Goal: Task Accomplishment & Management: Use online tool/utility

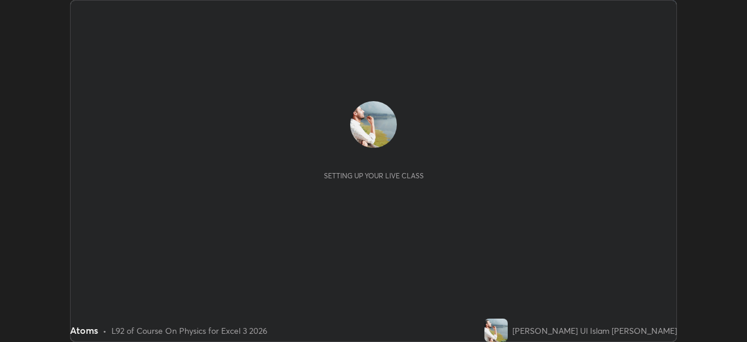
scroll to position [342, 747]
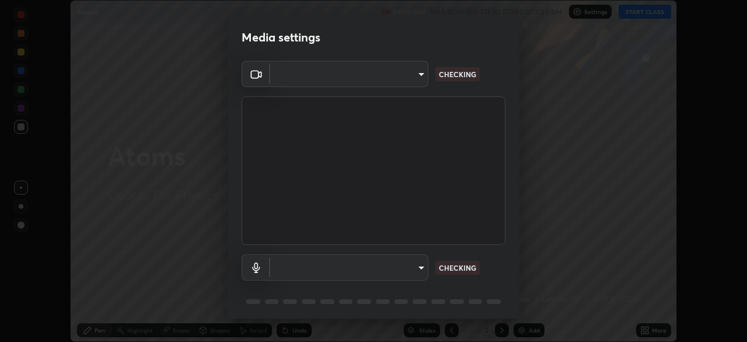
click at [644, 13] on div "Media settings ​ CHECKING ​ CHECKING 1 / 5 Next" at bounding box center [373, 171] width 747 height 342
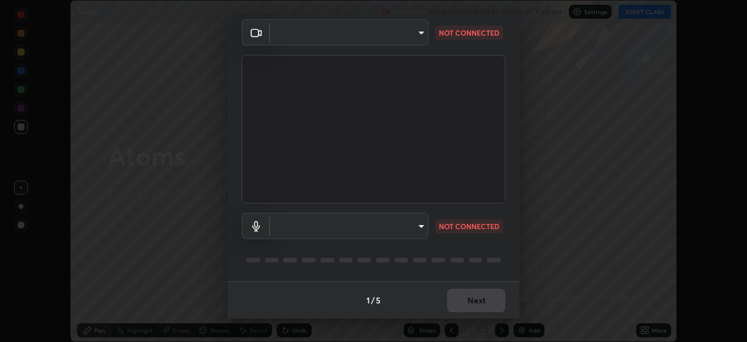
type input "0098613ca96d1cb365b3845fa694b9755ae94ec2d7c0f75973c998bbbf9ace16"
type input "default"
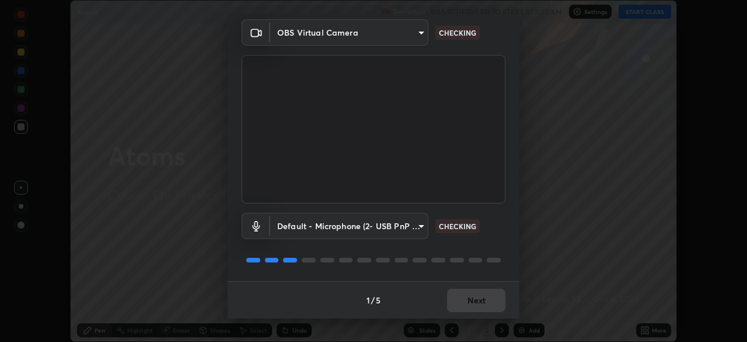
click at [482, 297] on div "1 / 5 Next" at bounding box center [374, 299] width 292 height 37
click at [480, 298] on div "1 / 5 Next" at bounding box center [374, 299] width 292 height 37
click at [479, 301] on div "1 / 5 Next" at bounding box center [374, 299] width 292 height 37
click at [483, 298] on div "1 / 5 Next" at bounding box center [374, 299] width 292 height 37
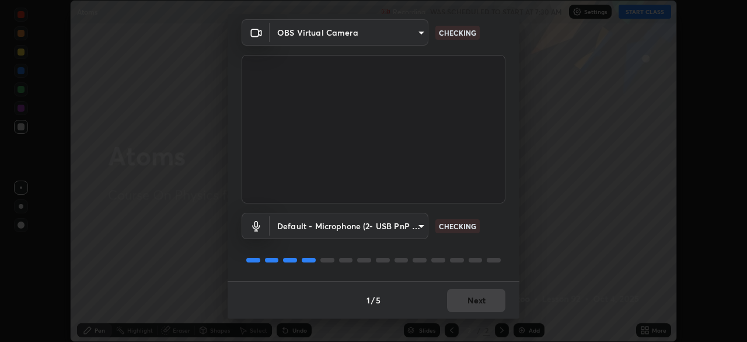
click at [483, 298] on div "1 / 5 Next" at bounding box center [374, 299] width 292 height 37
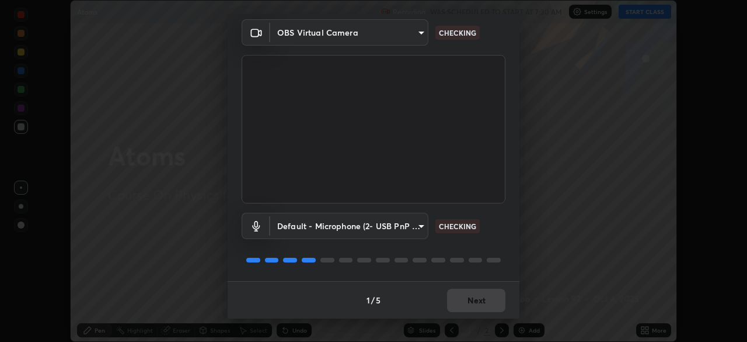
click at [486, 297] on div "1 / 5 Next" at bounding box center [374, 299] width 292 height 37
click at [486, 299] on div "1 / 5 Next" at bounding box center [374, 299] width 292 height 37
click at [487, 299] on div "1 / 5 Next" at bounding box center [374, 299] width 292 height 37
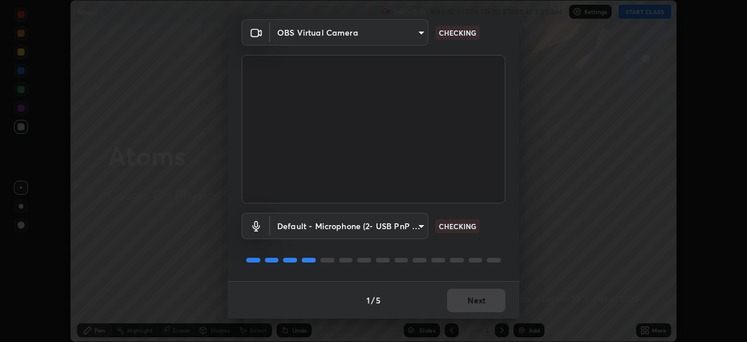
click at [487, 299] on div "1 / 5 Next" at bounding box center [374, 299] width 292 height 37
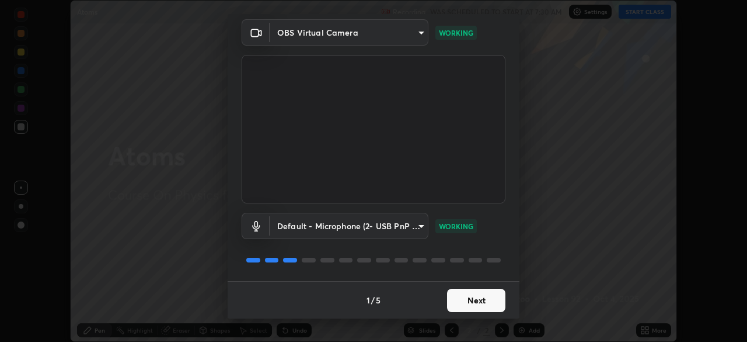
click at [483, 299] on button "Next" at bounding box center [476, 299] width 58 height 23
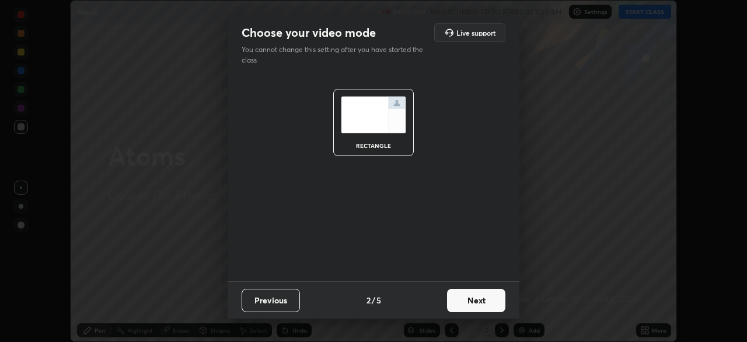
click at [487, 298] on button "Next" at bounding box center [476, 299] width 58 height 23
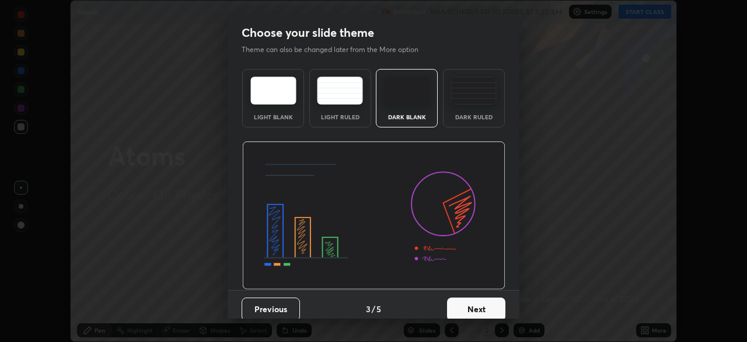
click at [489, 297] on button "Next" at bounding box center [476, 308] width 58 height 23
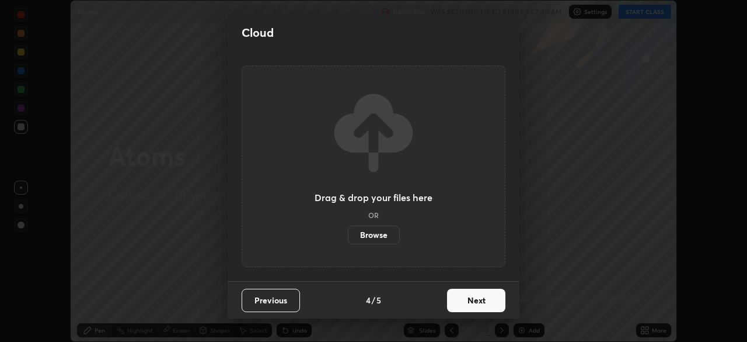
click at [489, 297] on button "Next" at bounding box center [476, 299] width 58 height 23
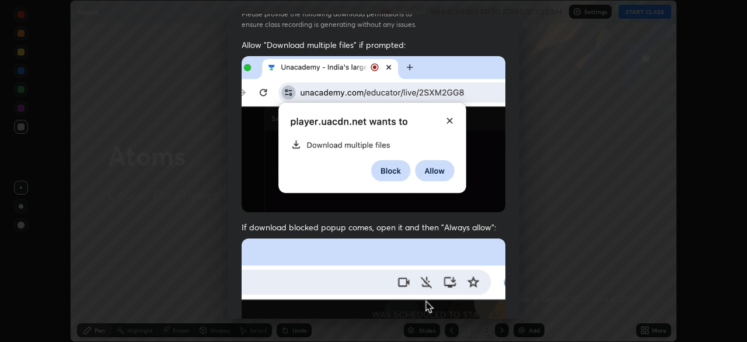
click at [504, 276] on div "Allow "Download multiple files" if prompted: If download blocked popup comes, o…" at bounding box center [374, 285] width 292 height 492
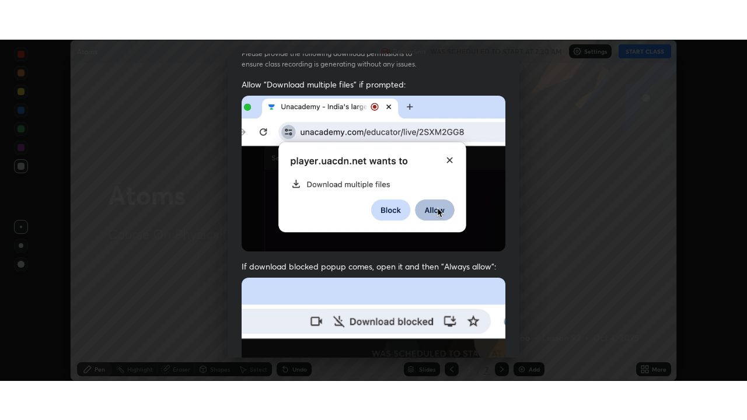
scroll to position [280, 0]
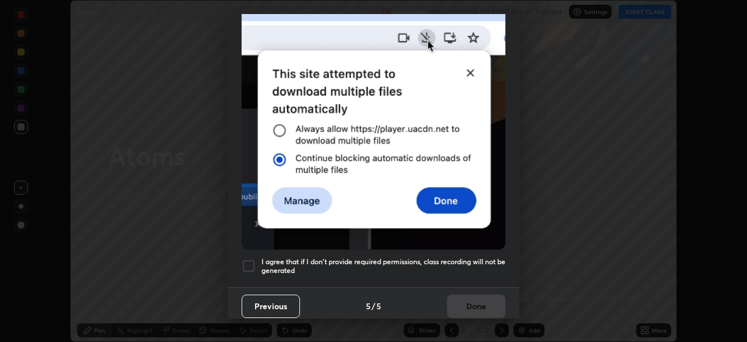
click at [472, 262] on h5 "I agree that if I don't provide required permissions, class recording will not …" at bounding box center [384, 266] width 244 height 18
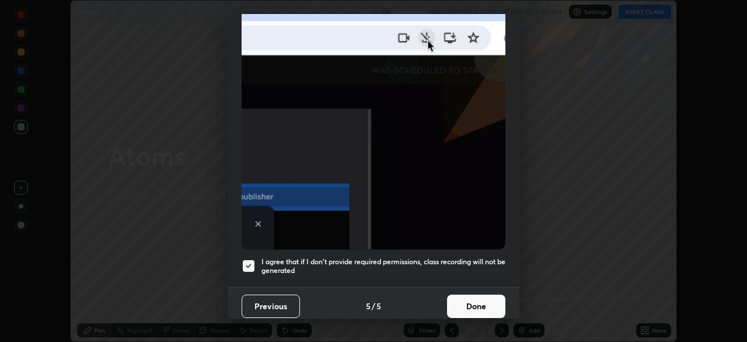
click at [476, 294] on button "Done" at bounding box center [476, 305] width 58 height 23
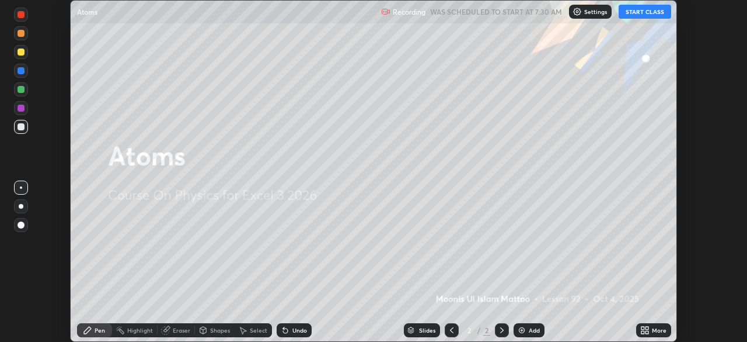
click at [647, 10] on button "START CLASS" at bounding box center [645, 12] width 53 height 14
click at [656, 328] on div "More" at bounding box center [659, 330] width 15 height 6
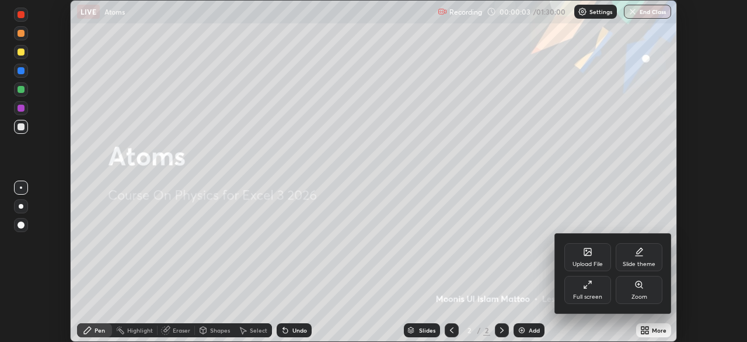
click at [588, 294] on div "Full screen" at bounding box center [587, 297] width 29 height 6
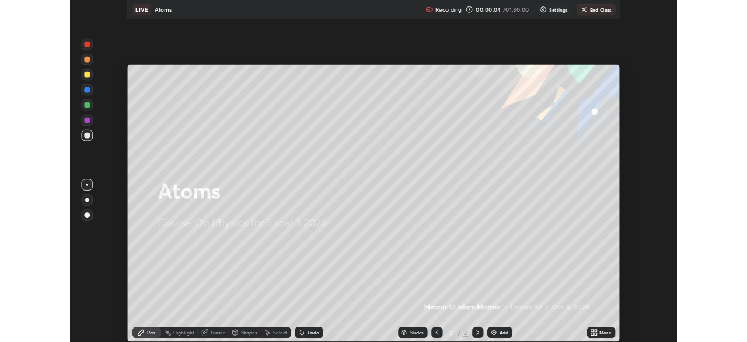
scroll to position [420, 747]
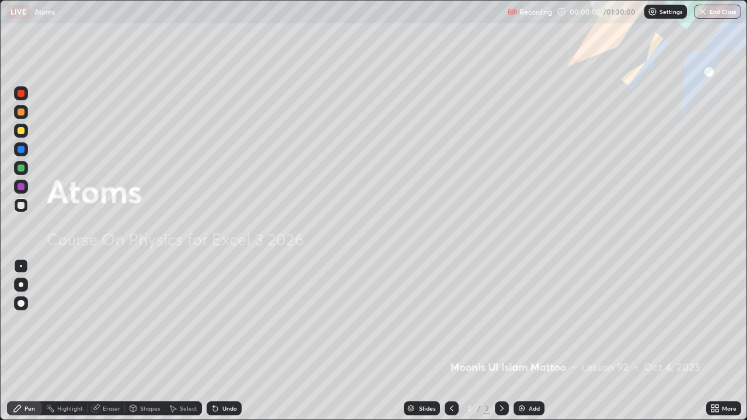
click at [525, 341] on img at bounding box center [521, 408] width 9 height 9
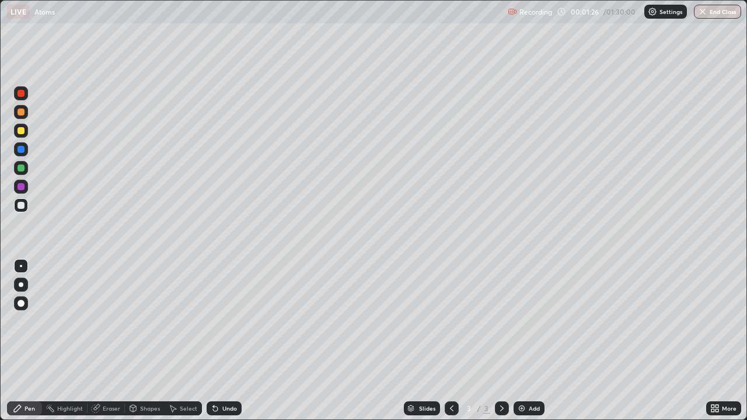
click at [23, 133] on div at bounding box center [21, 130] width 7 height 7
click at [24, 184] on div at bounding box center [21, 186] width 7 height 7
click at [23, 207] on div at bounding box center [21, 205] width 7 height 7
click at [534, 341] on div "Add" at bounding box center [534, 409] width 11 height 6
click at [25, 151] on div at bounding box center [21, 149] width 14 height 14
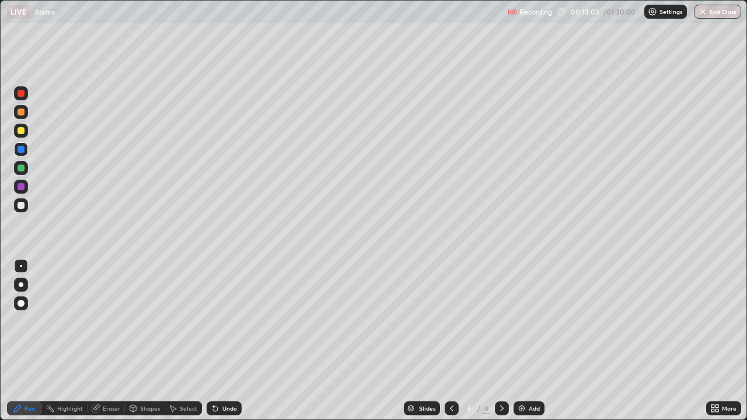
click at [222, 341] on div "Undo" at bounding box center [229, 409] width 15 height 6
click at [222, 341] on div "Undo" at bounding box center [224, 409] width 35 height 14
click at [218, 341] on div "Undo" at bounding box center [224, 409] width 35 height 14
click at [22, 207] on div at bounding box center [21, 205] width 7 height 7
click at [525, 341] on div "Add" at bounding box center [529, 409] width 31 height 14
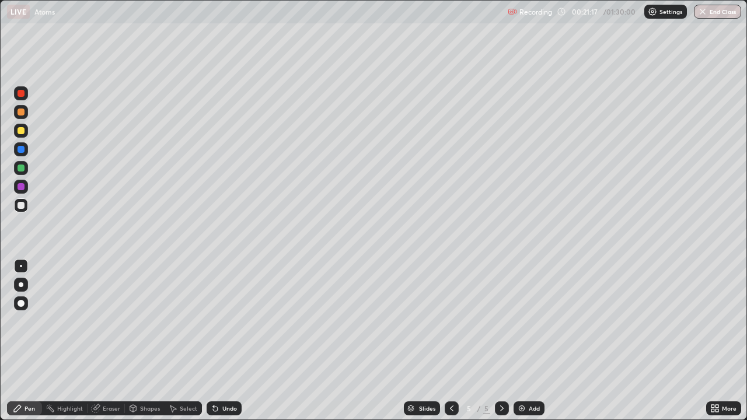
click at [22, 171] on div at bounding box center [21, 168] width 7 height 7
click at [22, 203] on div at bounding box center [21, 205] width 7 height 7
click at [450, 341] on icon at bounding box center [452, 409] width 4 height 6
click at [502, 341] on icon at bounding box center [501, 408] width 9 height 9
click at [451, 341] on icon at bounding box center [451, 408] width 9 height 9
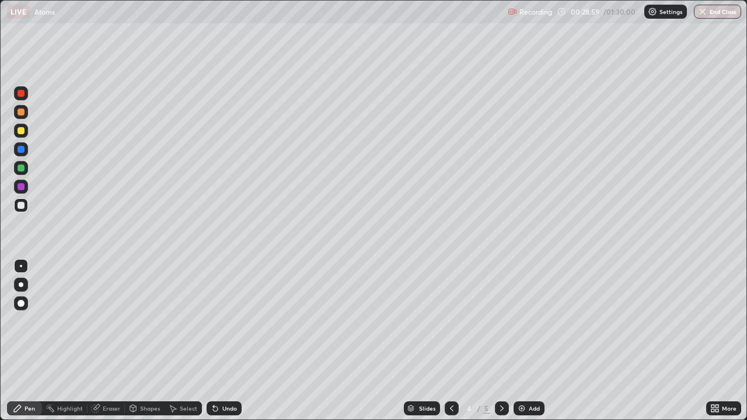
click at [452, 341] on icon at bounding box center [451, 408] width 9 height 9
click at [506, 341] on div at bounding box center [502, 409] width 14 height 14
click at [499, 341] on div at bounding box center [502, 408] width 14 height 23
click at [499, 341] on icon at bounding box center [501, 408] width 9 height 9
click at [502, 341] on icon at bounding box center [501, 408] width 9 height 9
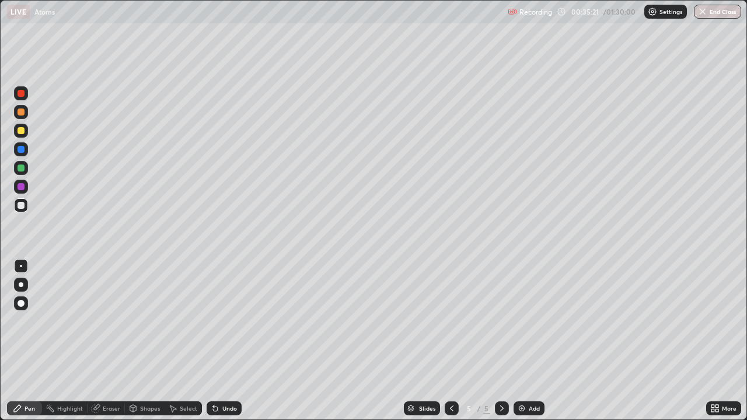
click at [22, 189] on div at bounding box center [21, 186] width 7 height 7
click at [112, 341] on div "Eraser" at bounding box center [112, 409] width 18 height 6
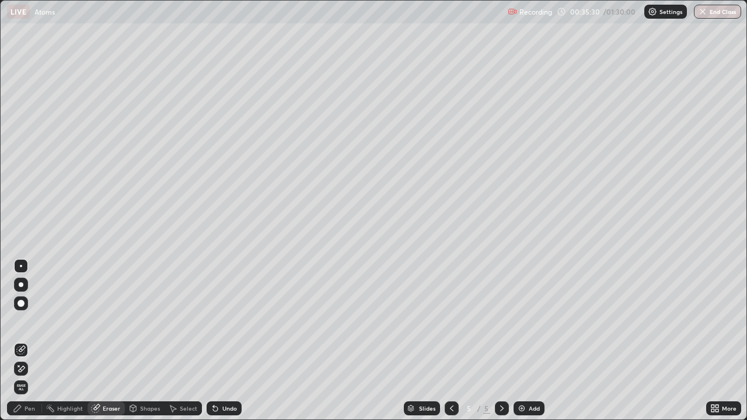
click at [29, 341] on div "Pen" at bounding box center [30, 409] width 11 height 6
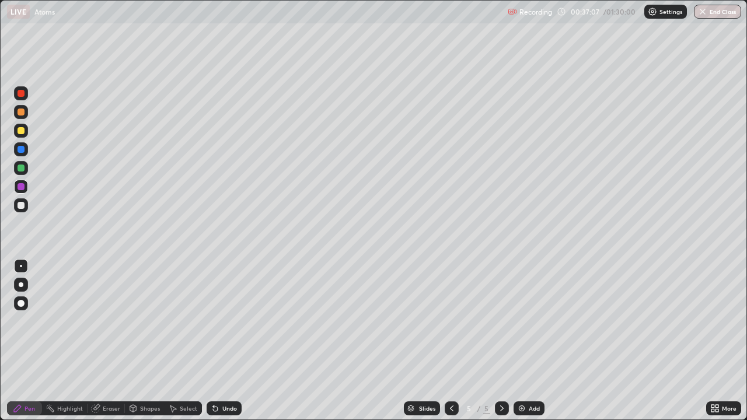
click at [529, 341] on div "Add" at bounding box center [534, 409] width 11 height 6
click at [21, 169] on div at bounding box center [21, 168] width 7 height 7
click at [22, 207] on div at bounding box center [21, 205] width 7 height 7
click at [228, 341] on div "Undo" at bounding box center [224, 409] width 35 height 14
click at [25, 130] on div at bounding box center [21, 131] width 14 height 14
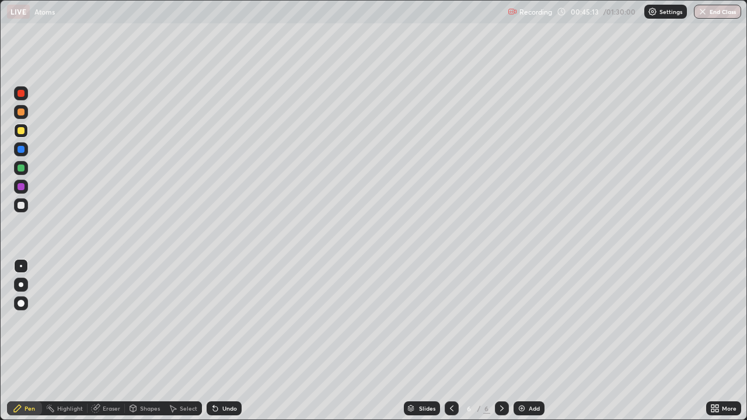
click at [533, 341] on div "Add" at bounding box center [534, 409] width 11 height 6
click at [23, 170] on div at bounding box center [21, 168] width 7 height 7
click at [23, 200] on div at bounding box center [21, 205] width 14 height 14
click at [524, 341] on img at bounding box center [521, 408] width 9 height 9
click at [22, 149] on div at bounding box center [21, 149] width 7 height 7
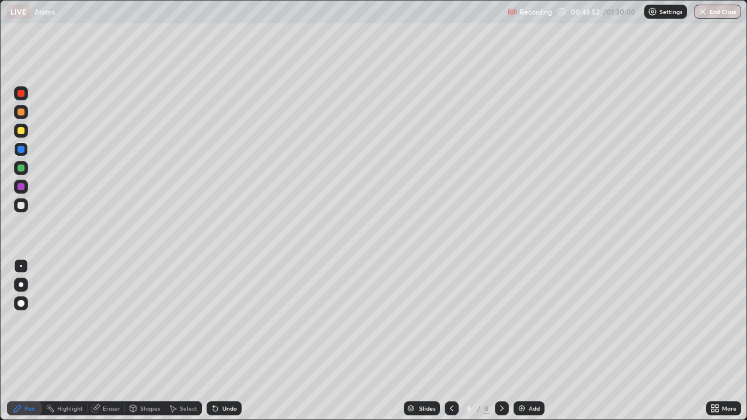
click at [23, 170] on div at bounding box center [21, 168] width 7 height 7
click at [219, 341] on div "Undo" at bounding box center [224, 409] width 35 height 14
click at [527, 341] on div "Add" at bounding box center [529, 409] width 31 height 14
click at [20, 190] on div at bounding box center [21, 186] width 7 height 7
click at [22, 168] on div at bounding box center [21, 168] width 7 height 7
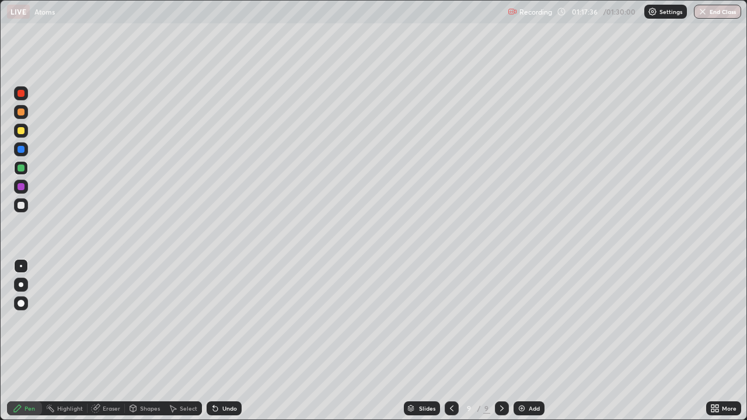
click at [713, 12] on button "End Class" at bounding box center [717, 12] width 47 height 14
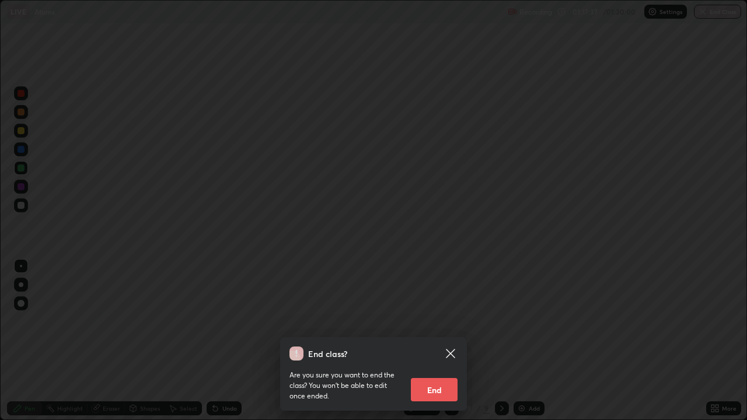
click at [431, 341] on button "End" at bounding box center [434, 389] width 47 height 23
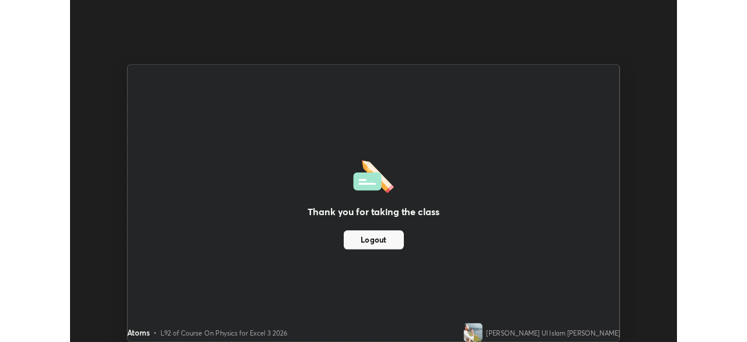
scroll to position [58036, 57630]
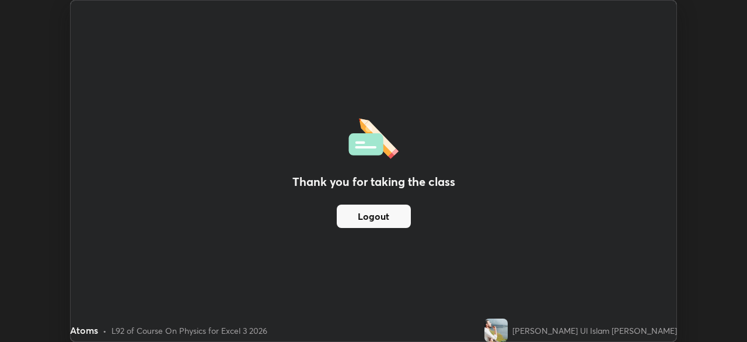
click at [398, 219] on button "Logout" at bounding box center [374, 215] width 74 height 23
